Goal: Check status: Check status

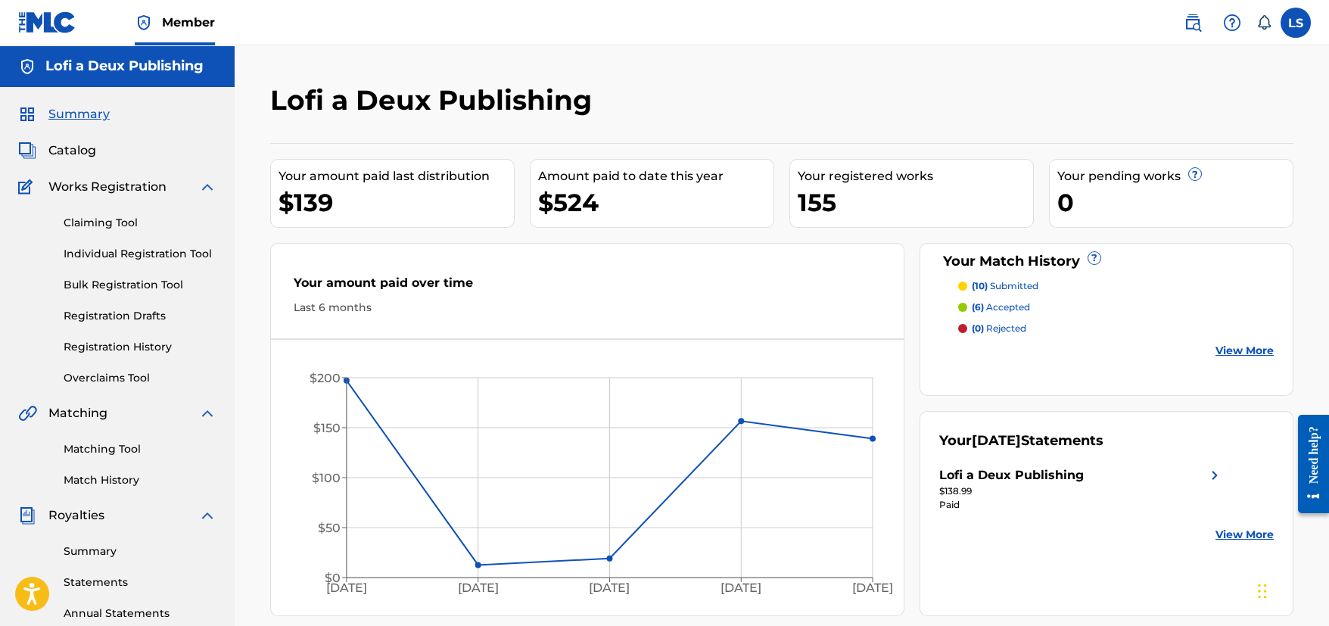
click at [1302, 20] on label at bounding box center [1296, 23] width 30 height 30
click at [1296, 23] on input "[PERSON_NAME] Stuetz [EMAIL_ADDRESS][DOMAIN_NAME] Notification Preferences Prof…" at bounding box center [1296, 23] width 0 height 0
click at [1148, 210] on p "Log out" at bounding box center [1150, 214] width 36 height 14
click at [1296, 23] on input "[PERSON_NAME] Stuetz [EMAIL_ADDRESS][DOMAIN_NAME] Notification Preferences Prof…" at bounding box center [1296, 23] width 0 height 0
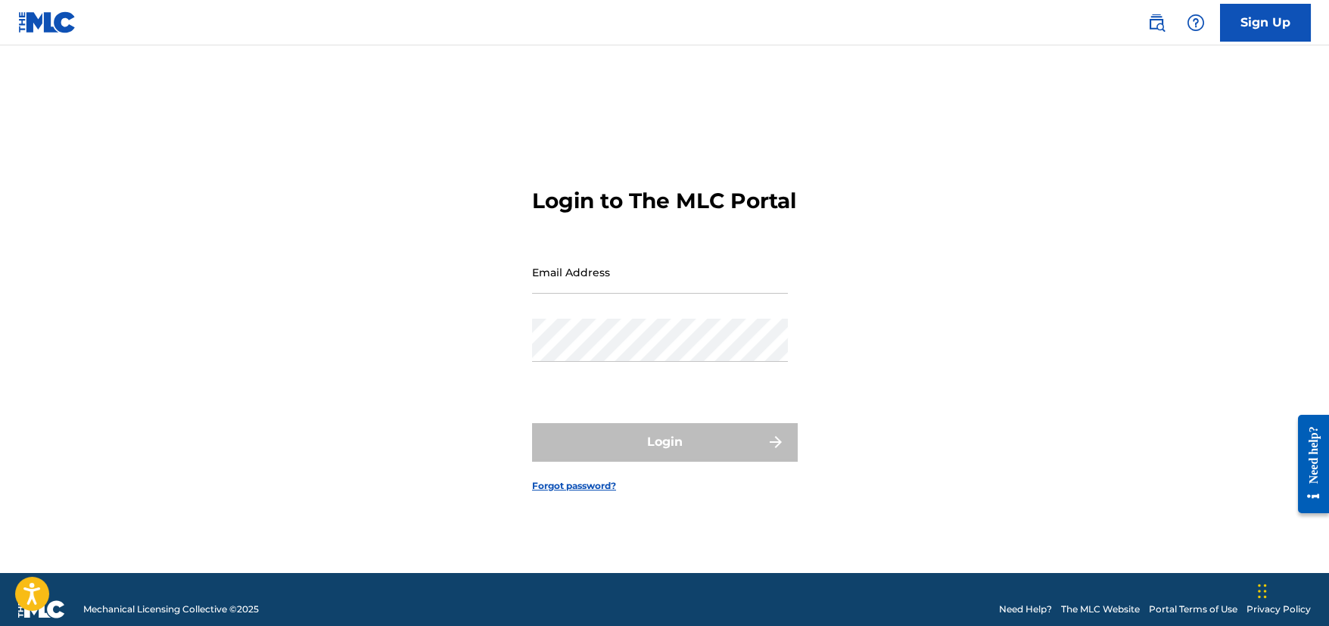
click at [574, 294] on input "Email Address" at bounding box center [660, 272] width 256 height 43
type input "a"
type input "f"
paste input "[PERSON_NAME][EMAIL_ADDRESS][DOMAIN_NAME]"
type input "[PERSON_NAME][EMAIL_ADDRESS][DOMAIN_NAME]"
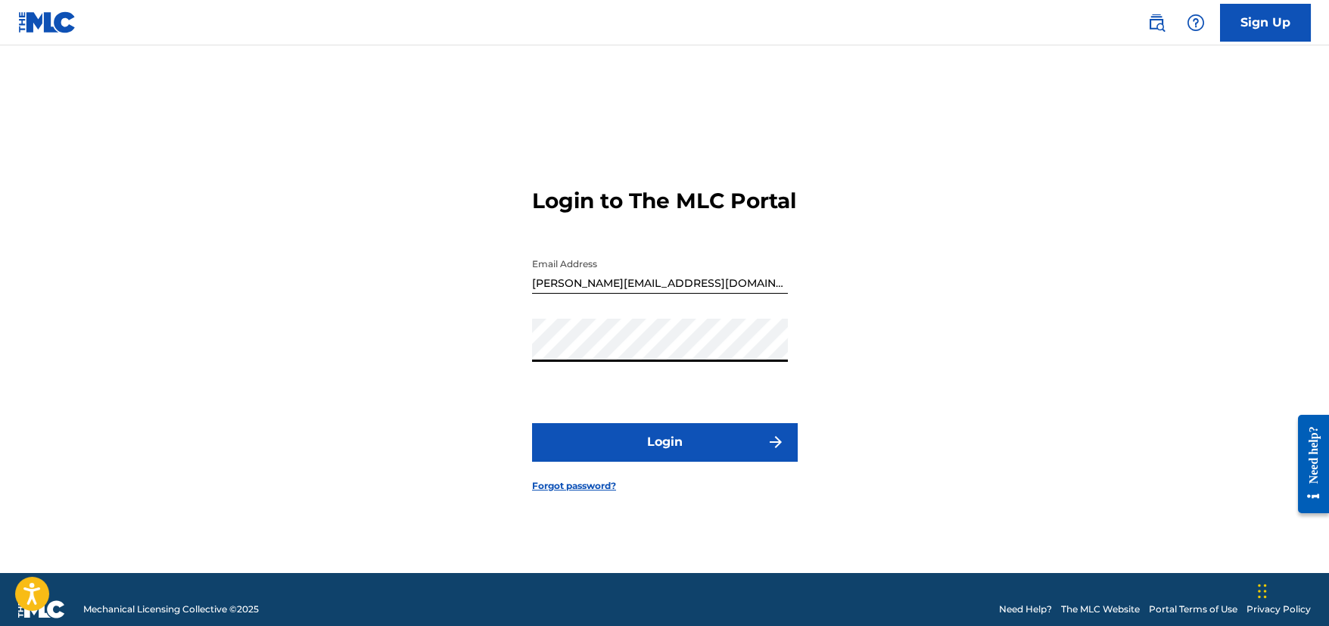
click at [740, 455] on button "Login" at bounding box center [664, 442] width 265 height 38
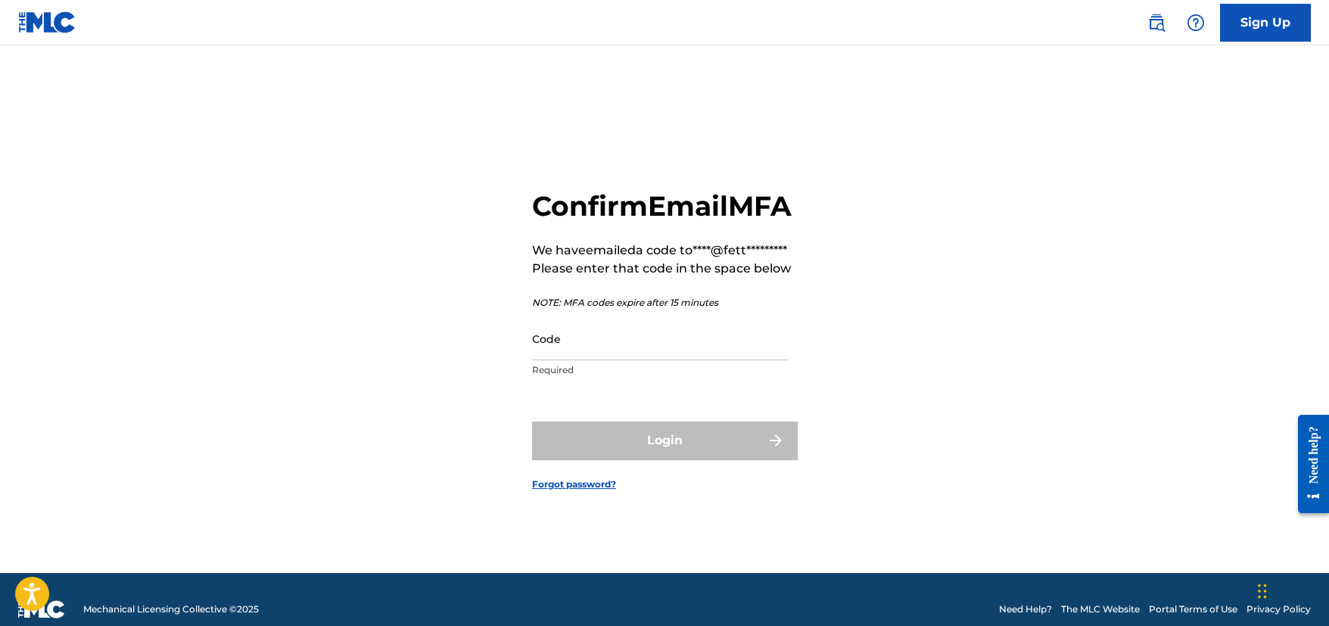
click at [711, 360] on input "Code" at bounding box center [660, 338] width 256 height 43
paste input "037833"
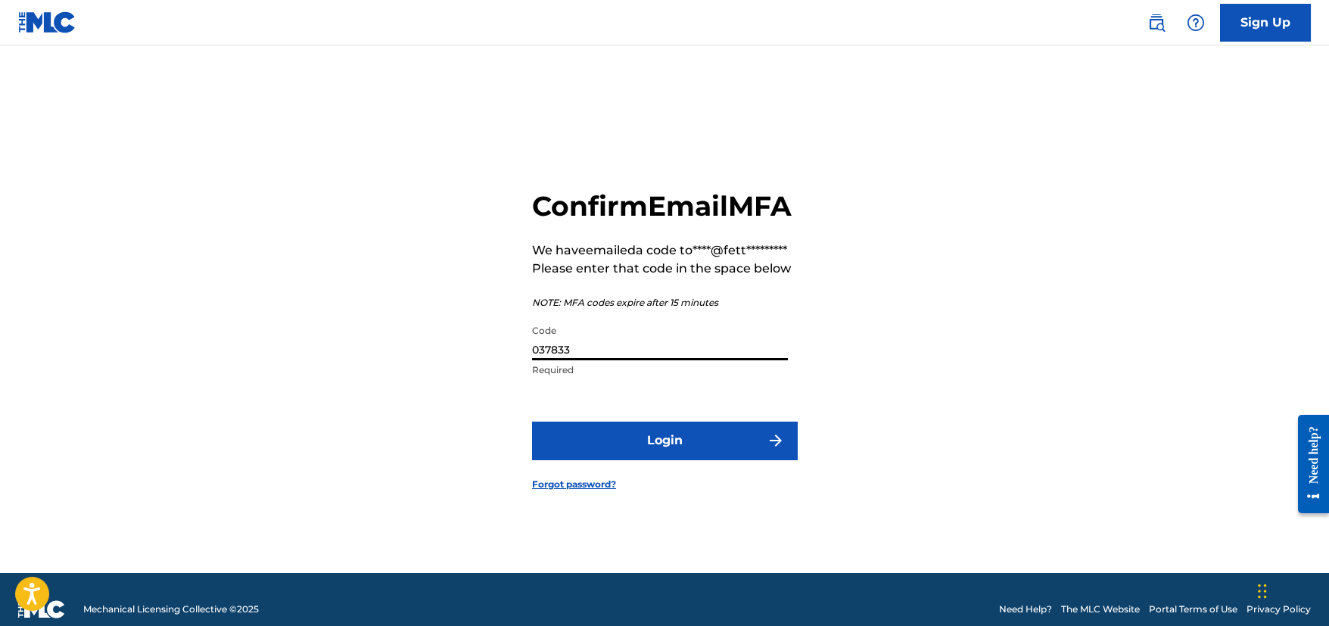
type input "037833"
click at [762, 458] on button "Login" at bounding box center [664, 441] width 265 height 38
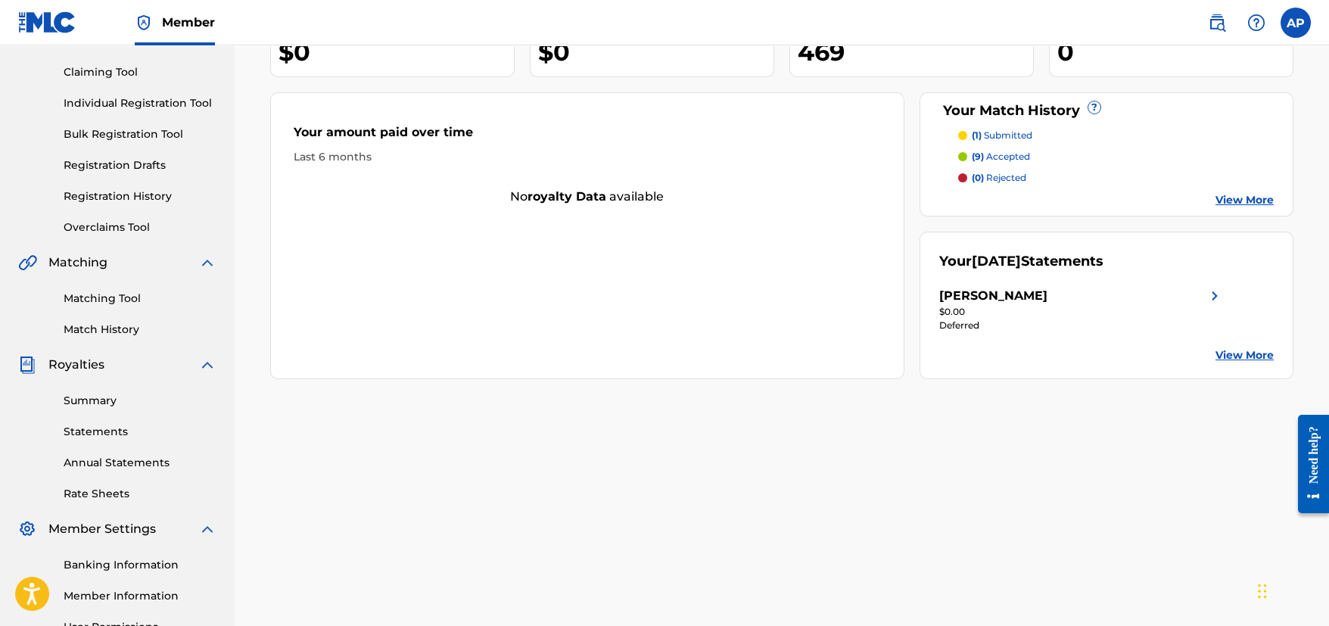
scroll to position [151, 0]
click at [111, 401] on link "Summary" at bounding box center [140, 400] width 153 height 16
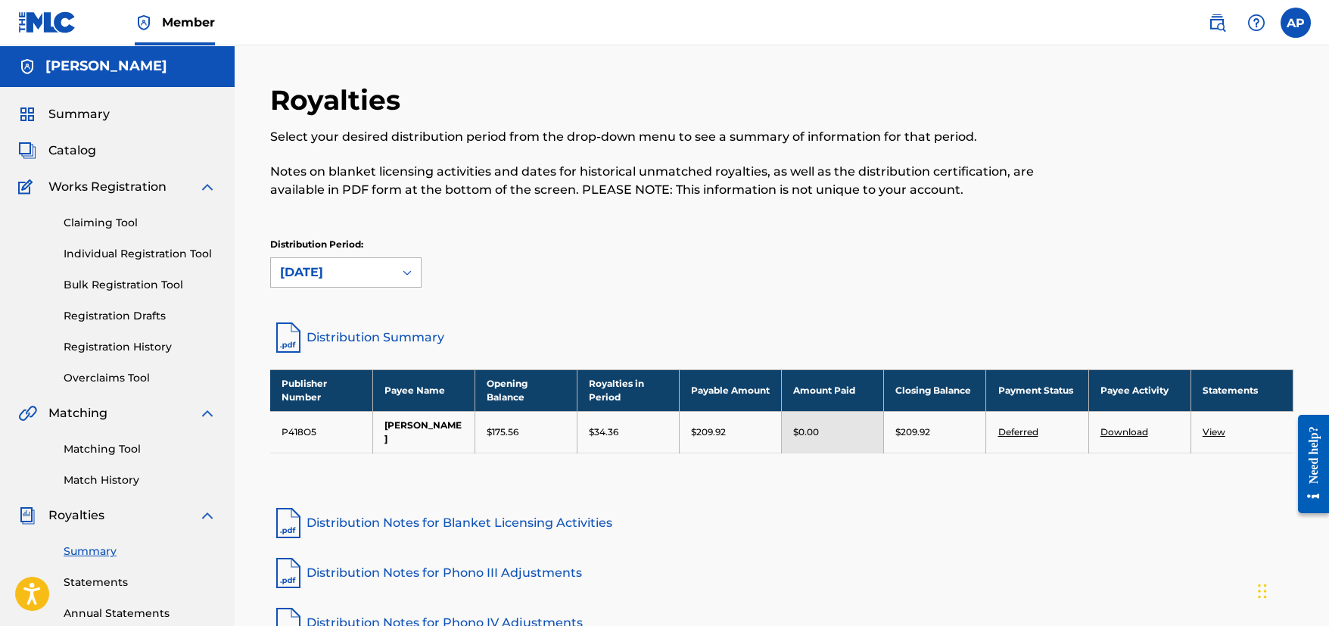
click at [363, 278] on div "[DATE]" at bounding box center [332, 272] width 104 height 18
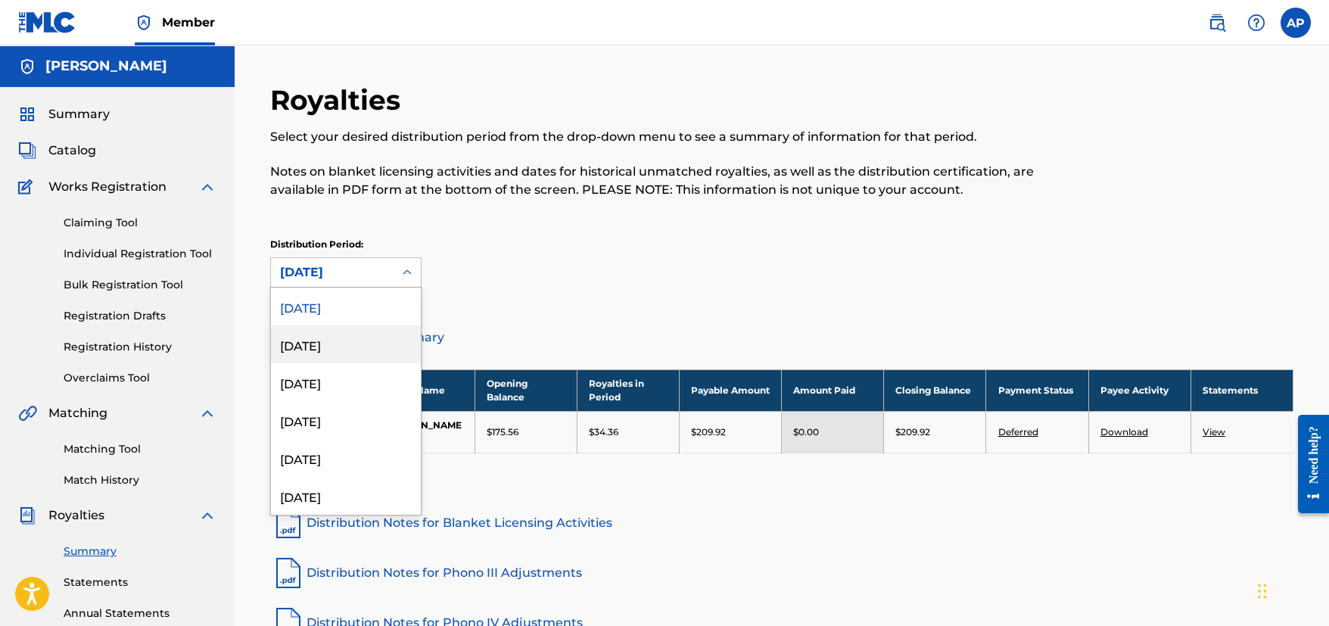
click at [335, 346] on div "[DATE]" at bounding box center [346, 344] width 150 height 38
click at [368, 268] on div "[DATE]" at bounding box center [332, 272] width 104 height 18
click at [298, 381] on div "[DATE]" at bounding box center [346, 382] width 150 height 38
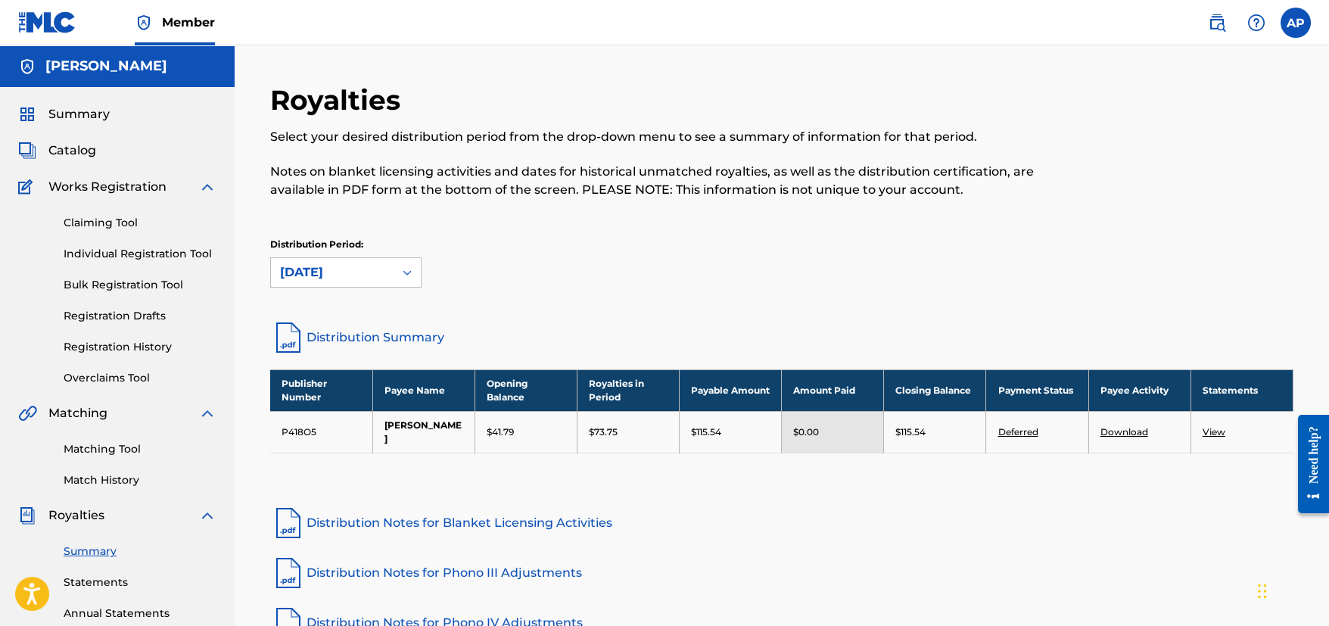
click at [353, 276] on div "[DATE]" at bounding box center [332, 272] width 104 height 18
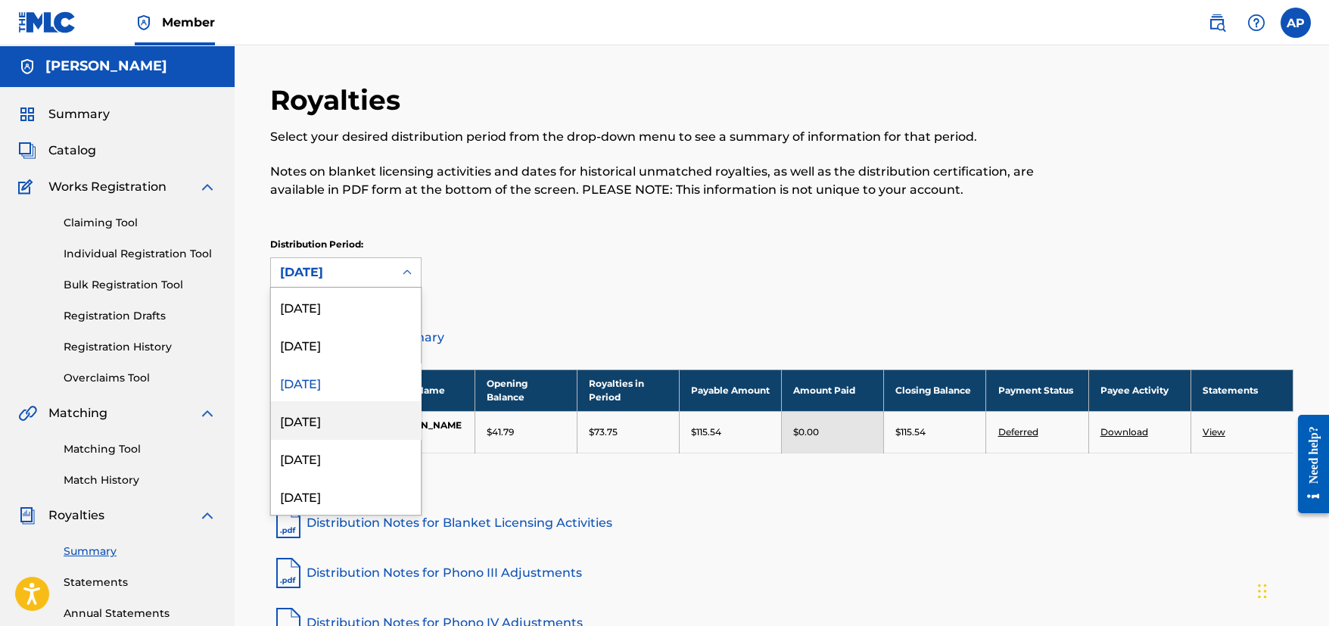
click at [319, 423] on div "[DATE]" at bounding box center [346, 420] width 150 height 38
click at [381, 276] on div "[DATE]" at bounding box center [332, 272] width 104 height 18
click at [332, 452] on div "[DATE]" at bounding box center [346, 458] width 150 height 38
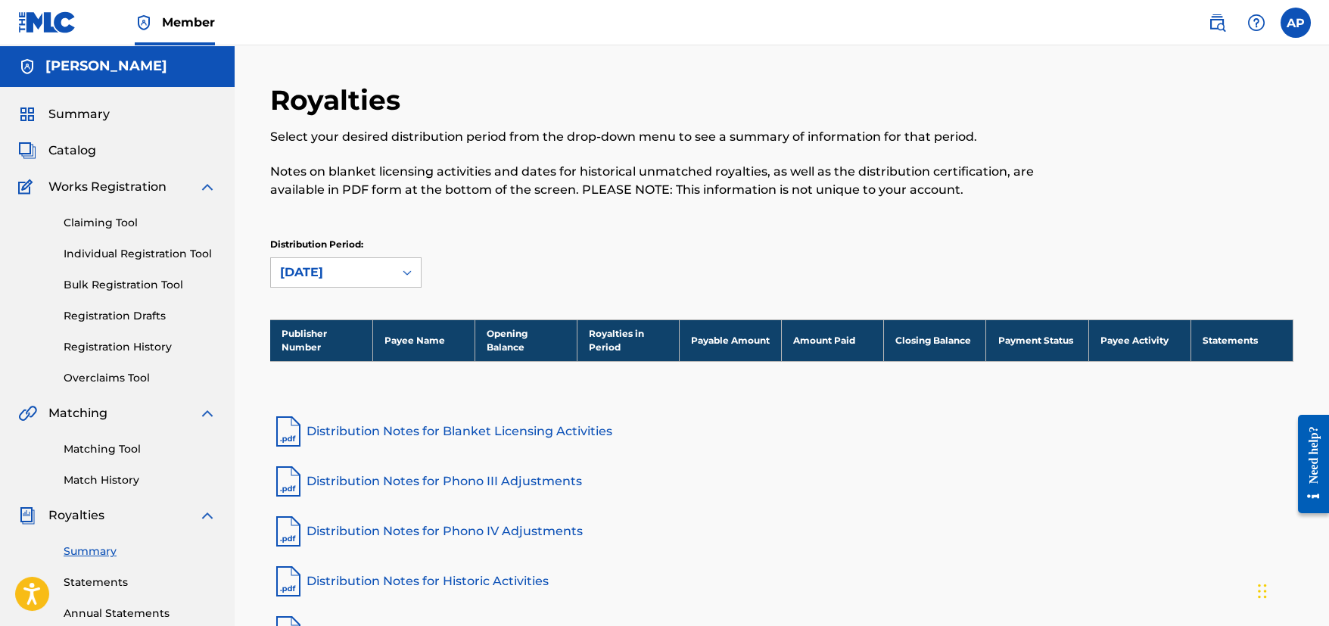
click at [360, 282] on div "[DATE]" at bounding box center [332, 272] width 123 height 29
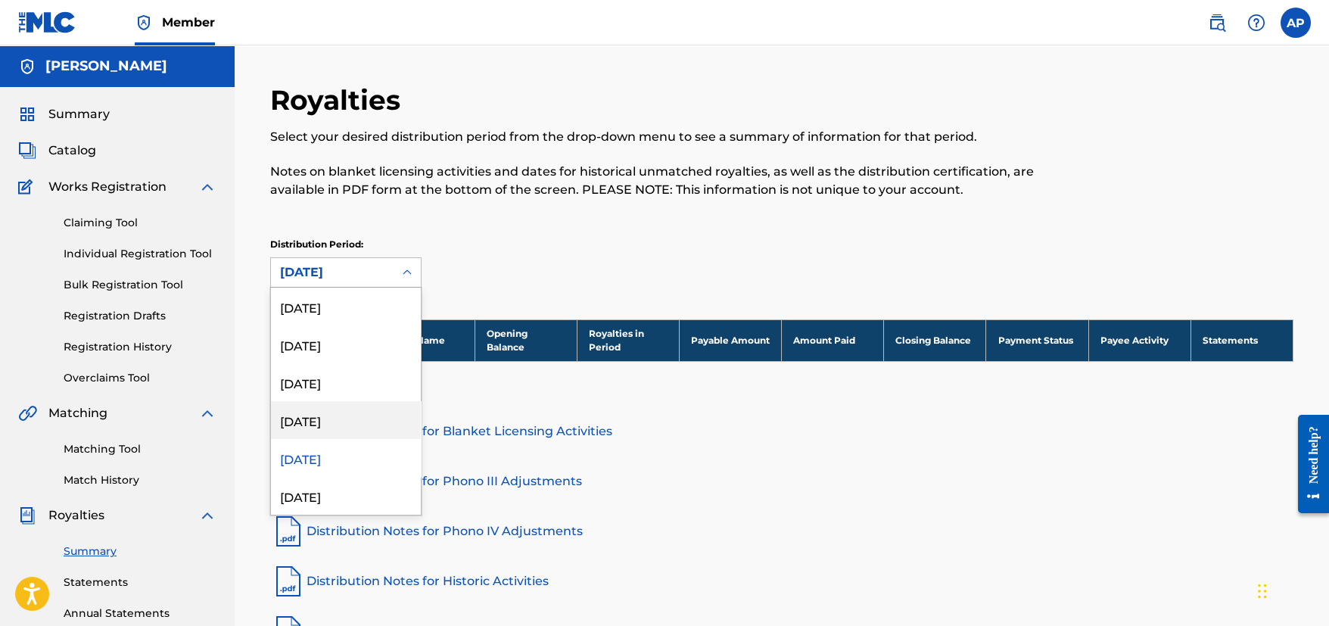
click at [322, 415] on div "[DATE]" at bounding box center [346, 420] width 150 height 38
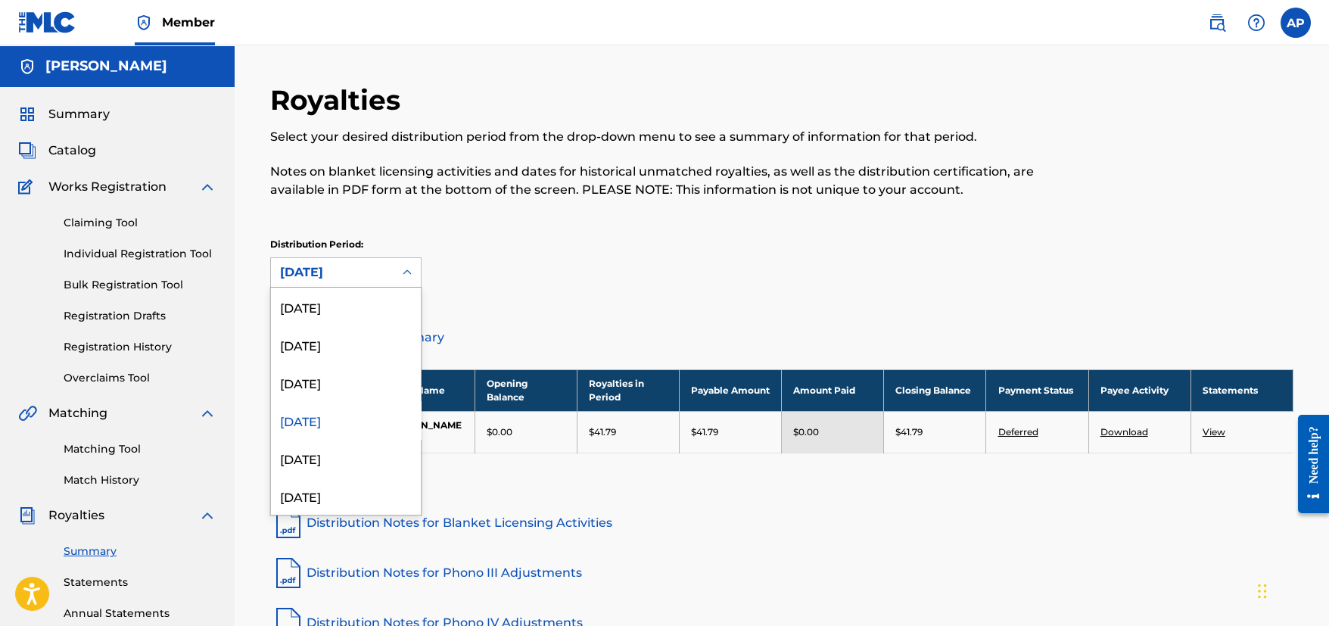
click at [394, 277] on div at bounding box center [407, 272] width 27 height 27
click at [335, 423] on div "[DATE]" at bounding box center [346, 420] width 150 height 38
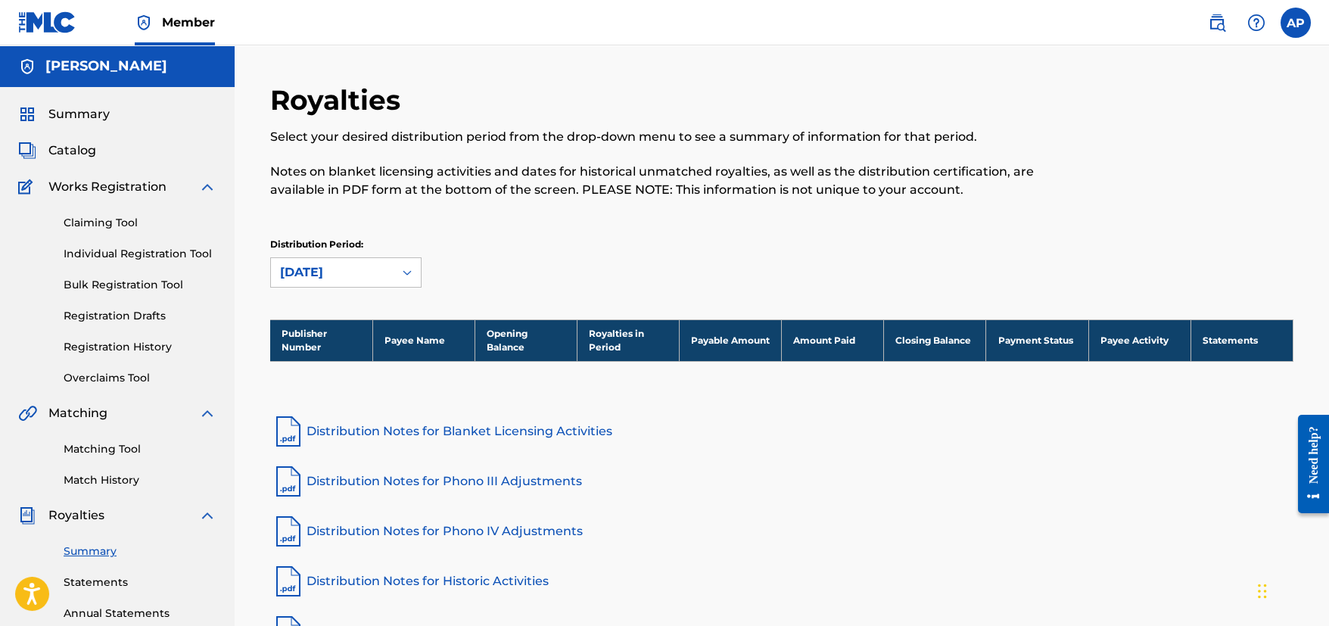
click at [392, 269] on div "[DATE]" at bounding box center [332, 272] width 123 height 29
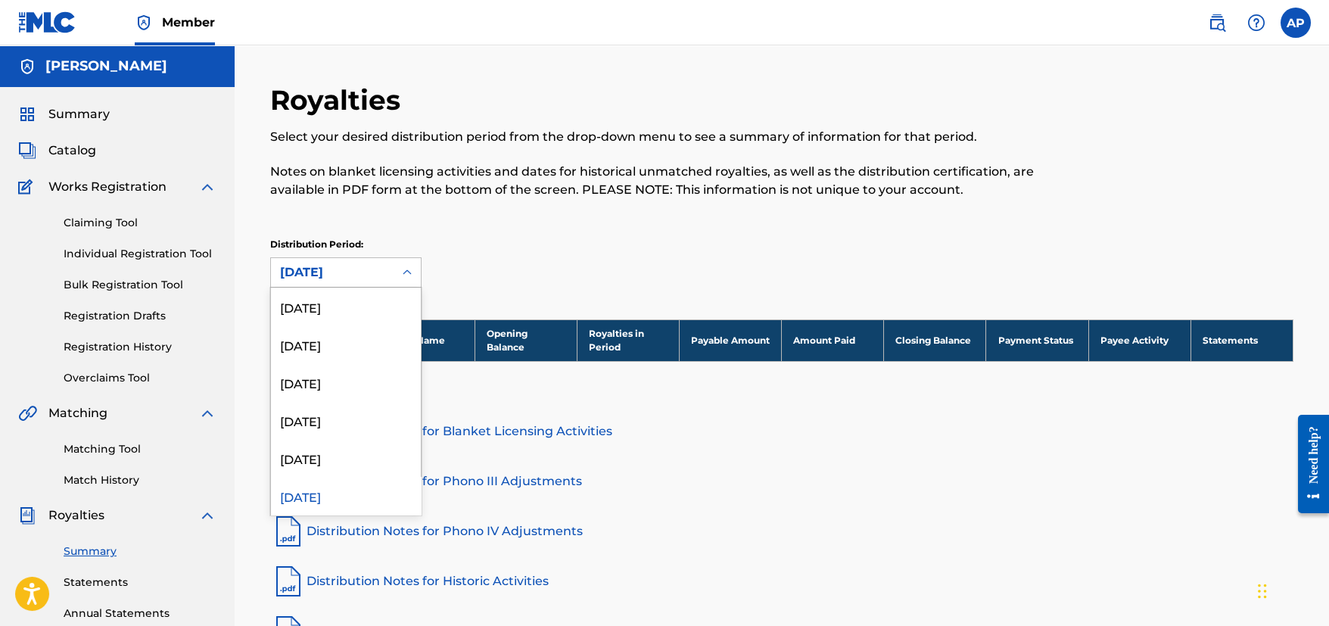
scroll to position [12, 0]
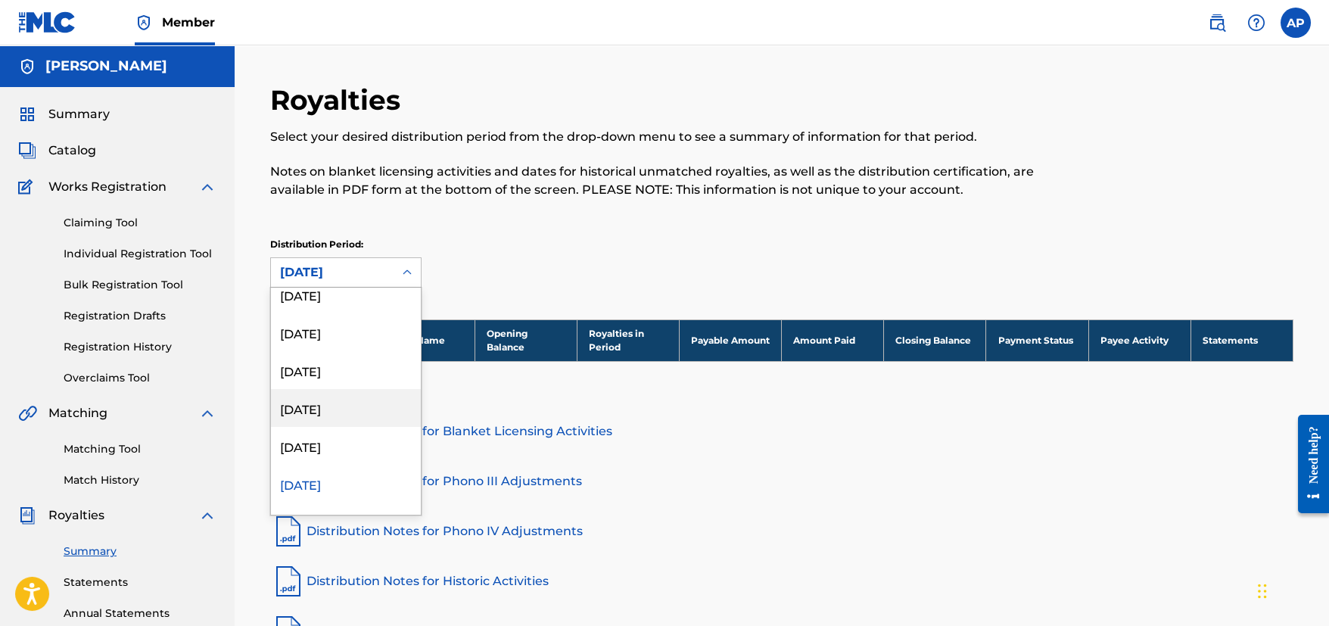
click at [328, 410] on div "[DATE]" at bounding box center [346, 408] width 150 height 38
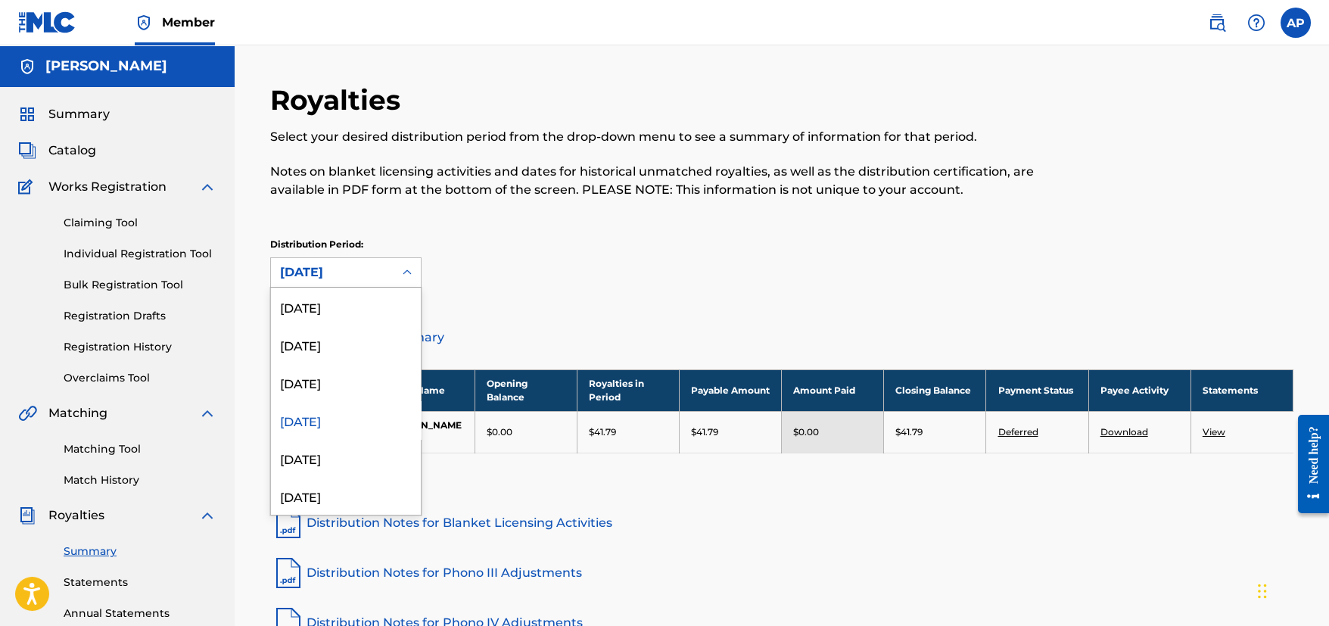
click at [381, 277] on div "[DATE]" at bounding box center [332, 272] width 104 height 18
click at [321, 449] on div "[DATE]" at bounding box center [346, 458] width 150 height 38
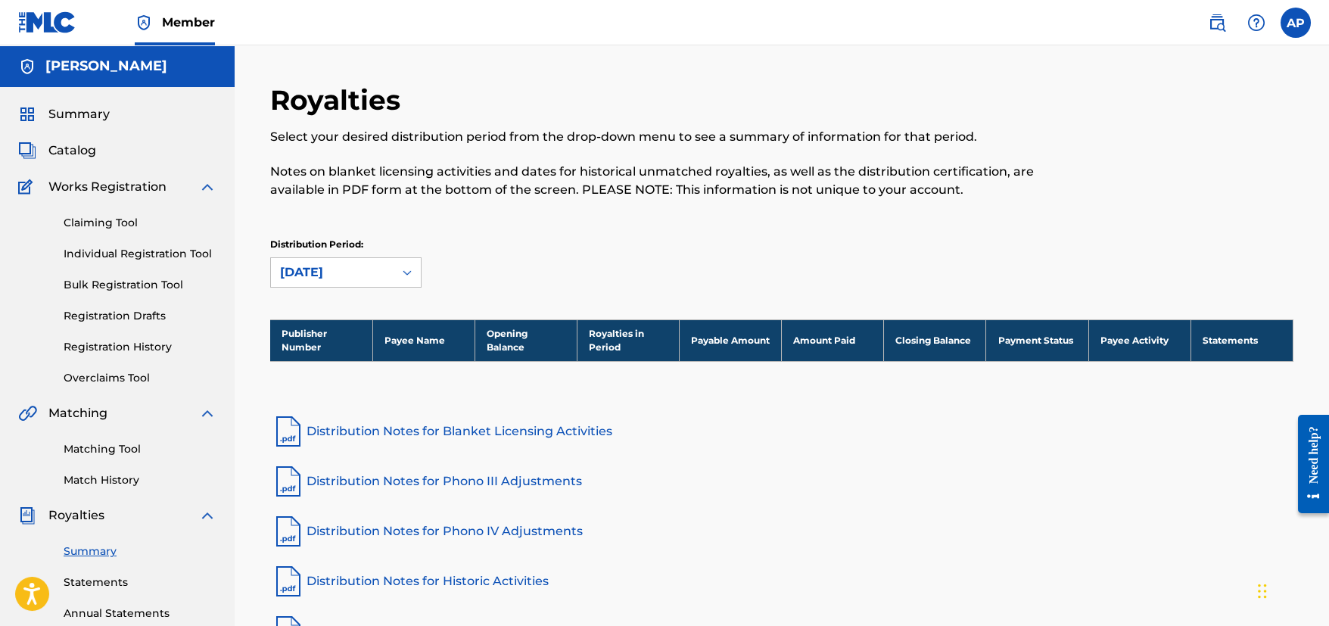
click at [385, 272] on div "[DATE]" at bounding box center [332, 272] width 123 height 29
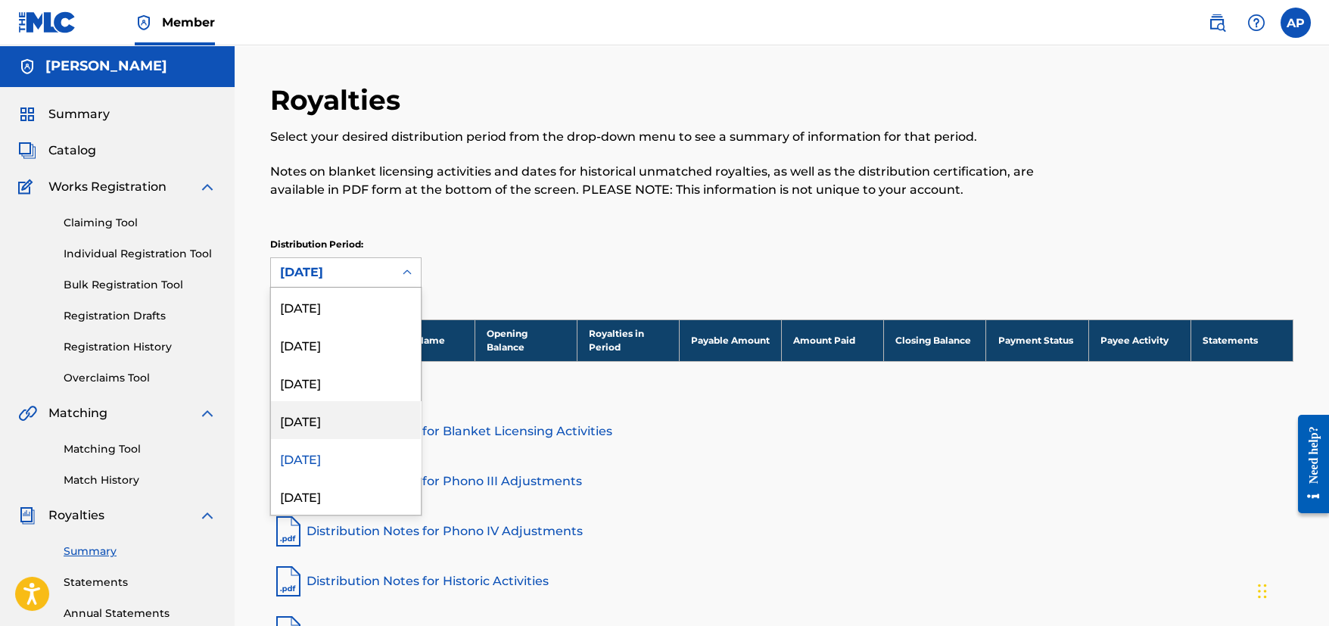
click at [322, 425] on div "[DATE]" at bounding box center [346, 420] width 150 height 38
